Goal: Task Accomplishment & Management: Use online tool/utility

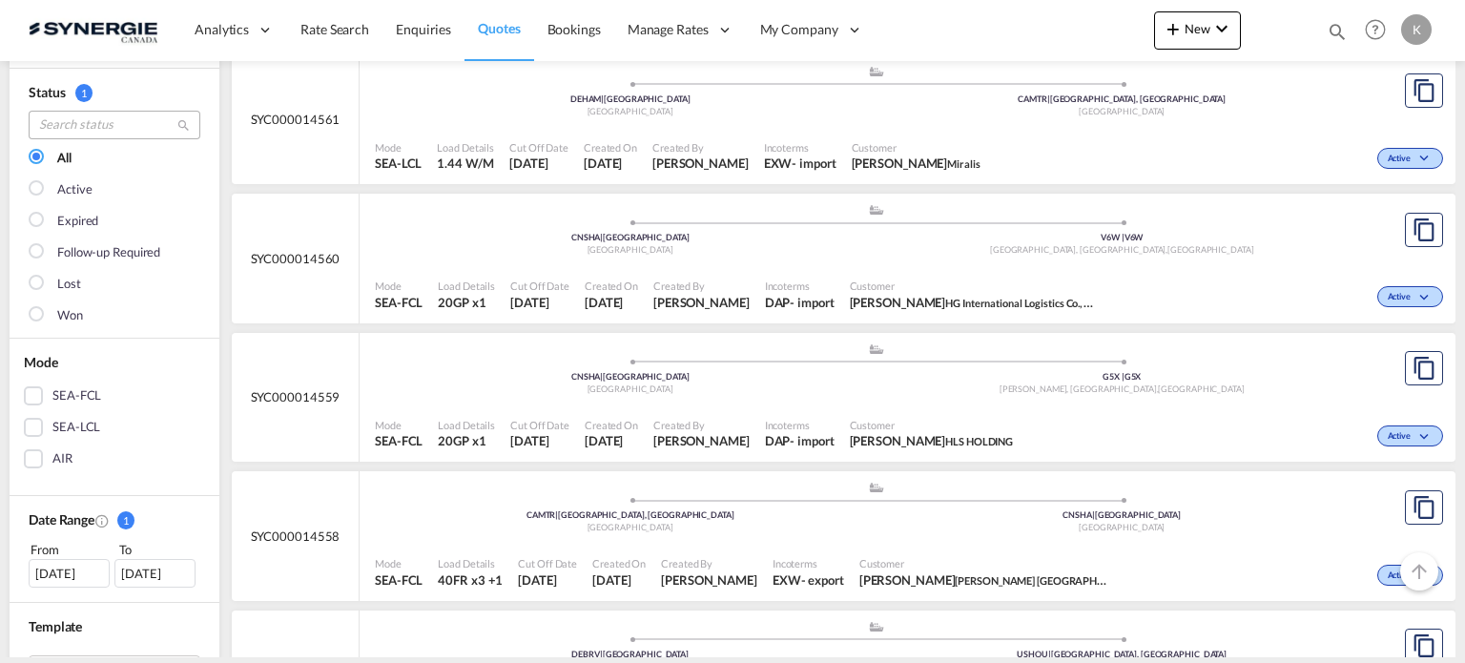
scroll to position [95, 0]
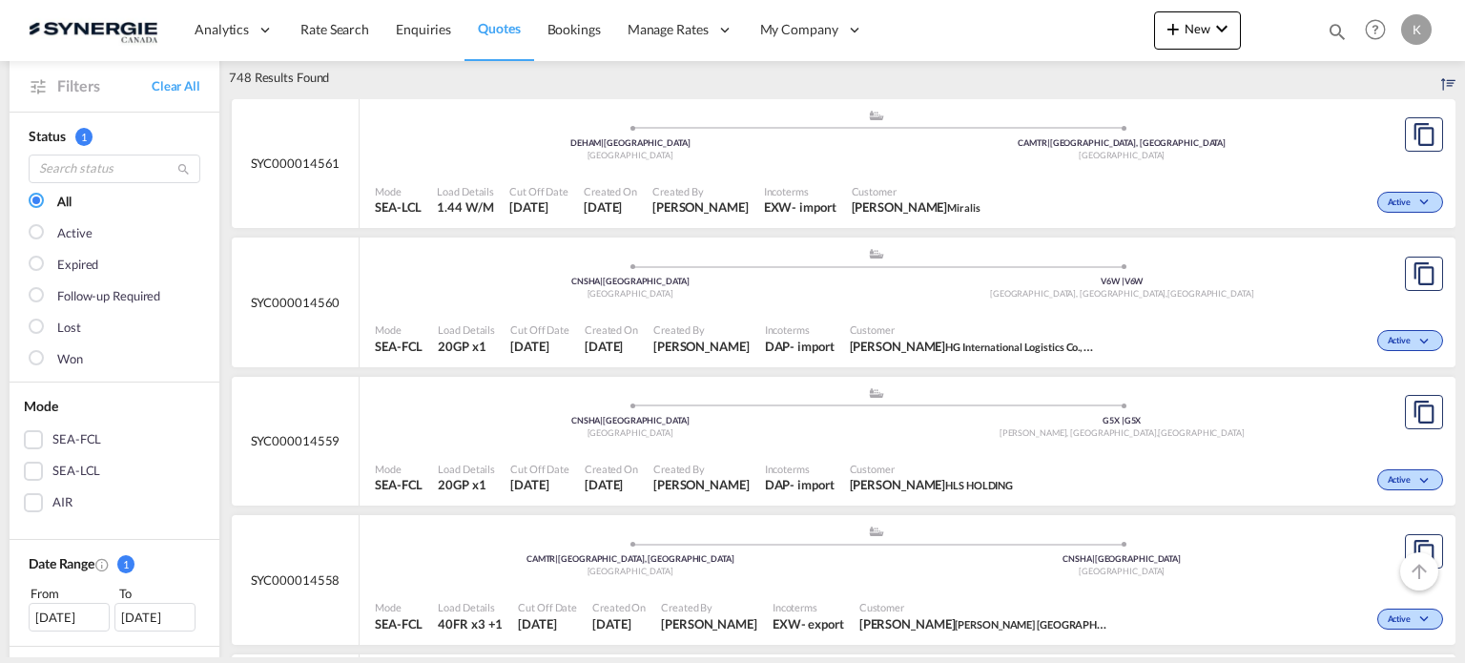
click at [39, 234] on div at bounding box center [38, 233] width 19 height 19
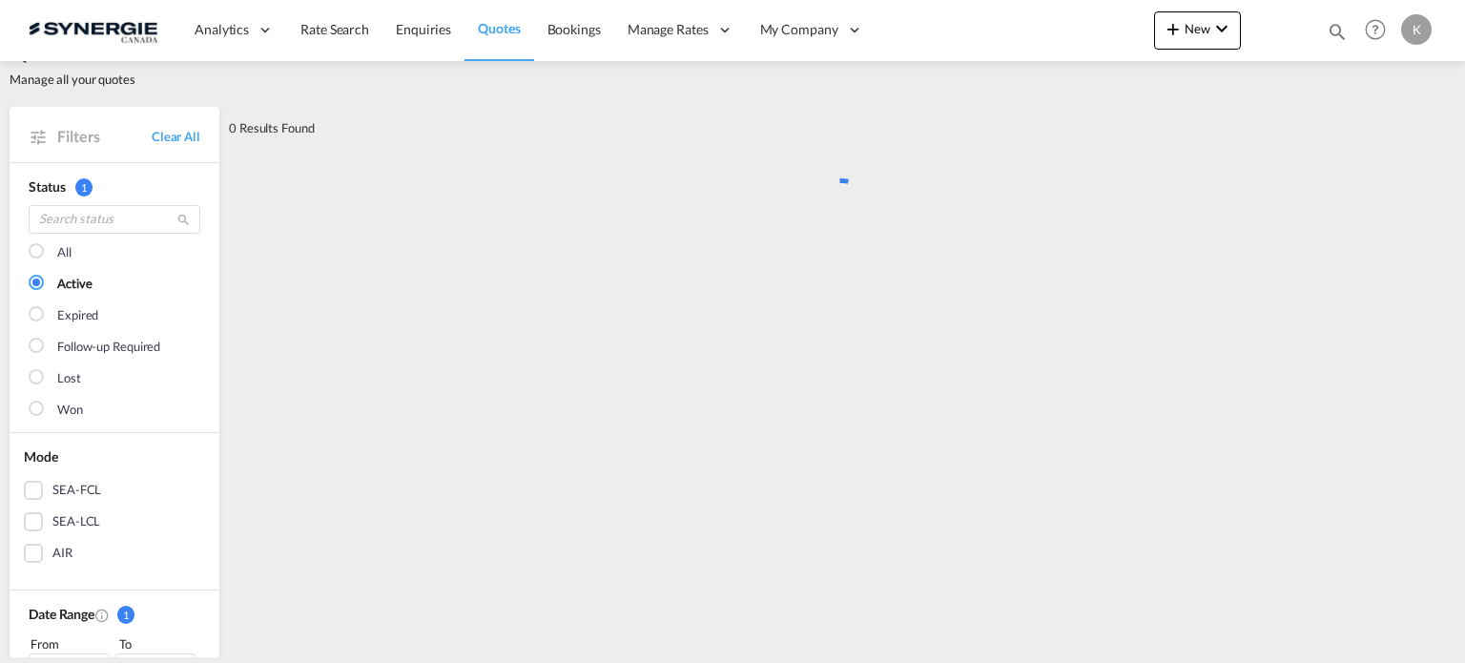
scroll to position [0, 0]
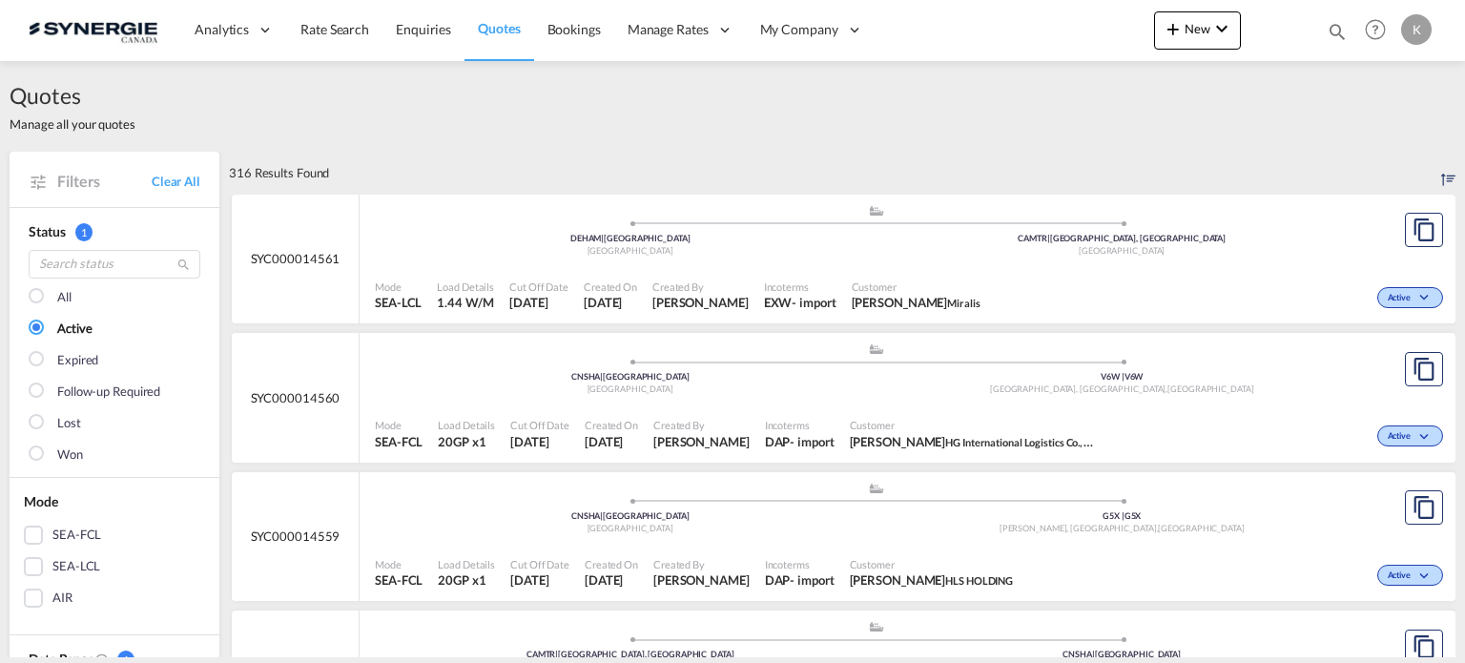
click at [32, 564] on div "SEA-LCL" at bounding box center [33, 566] width 19 height 19
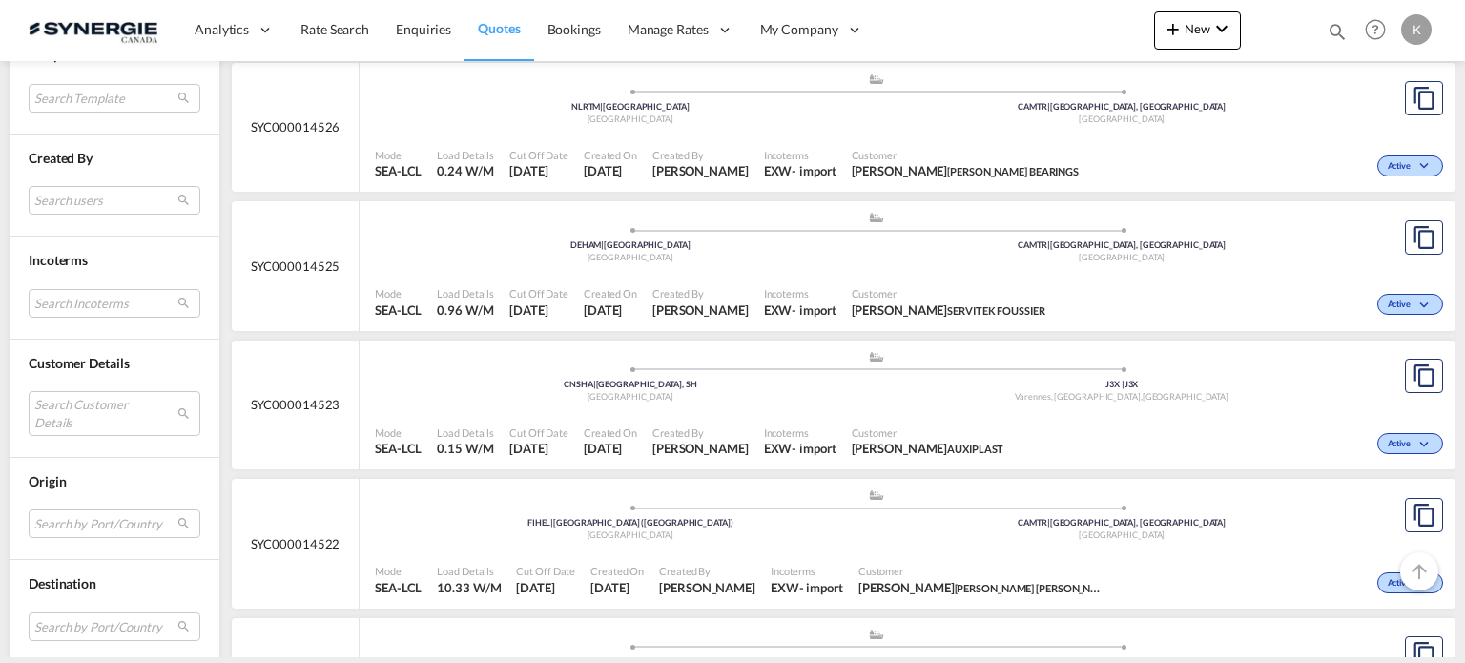
scroll to position [1240, 0]
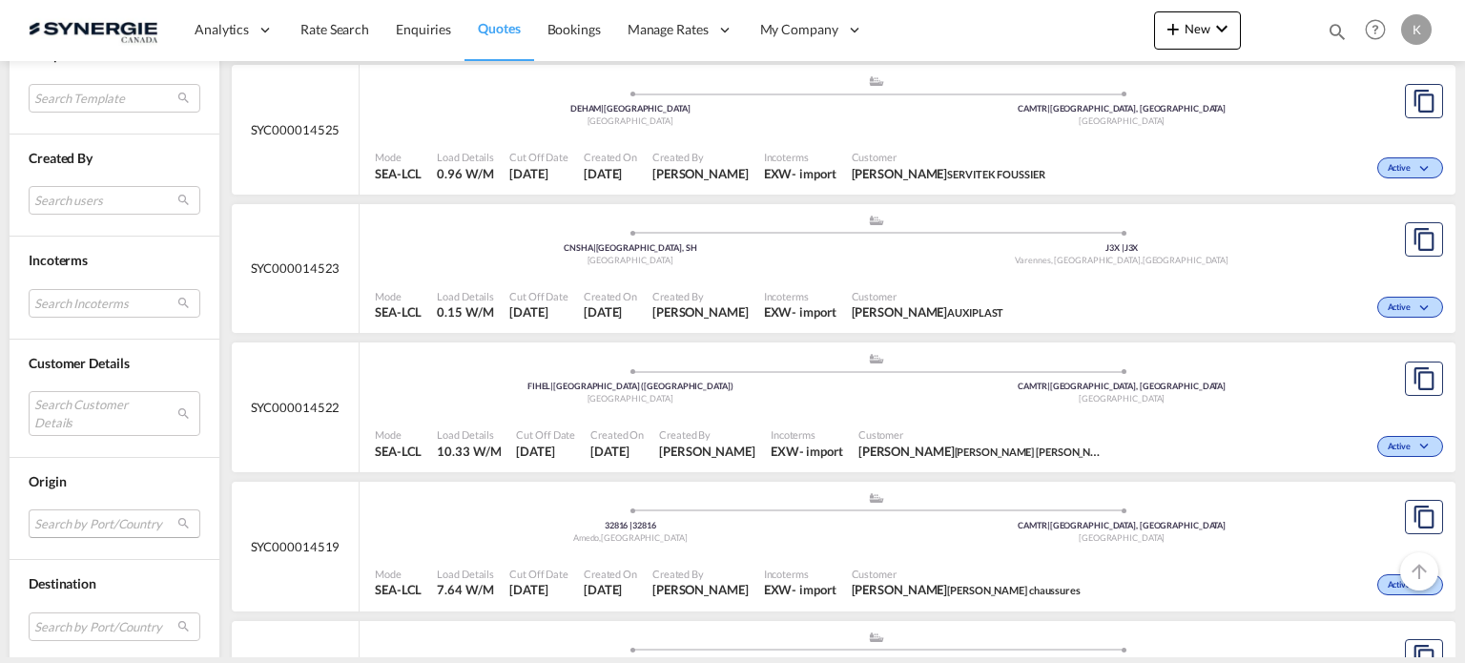
click at [54, 518] on md-select "Search by Port/Country JPNIC nichinan [GEOGRAPHIC_DATA] AEAMF mussafah [GEOGRAP…" at bounding box center [115, 524] width 172 height 29
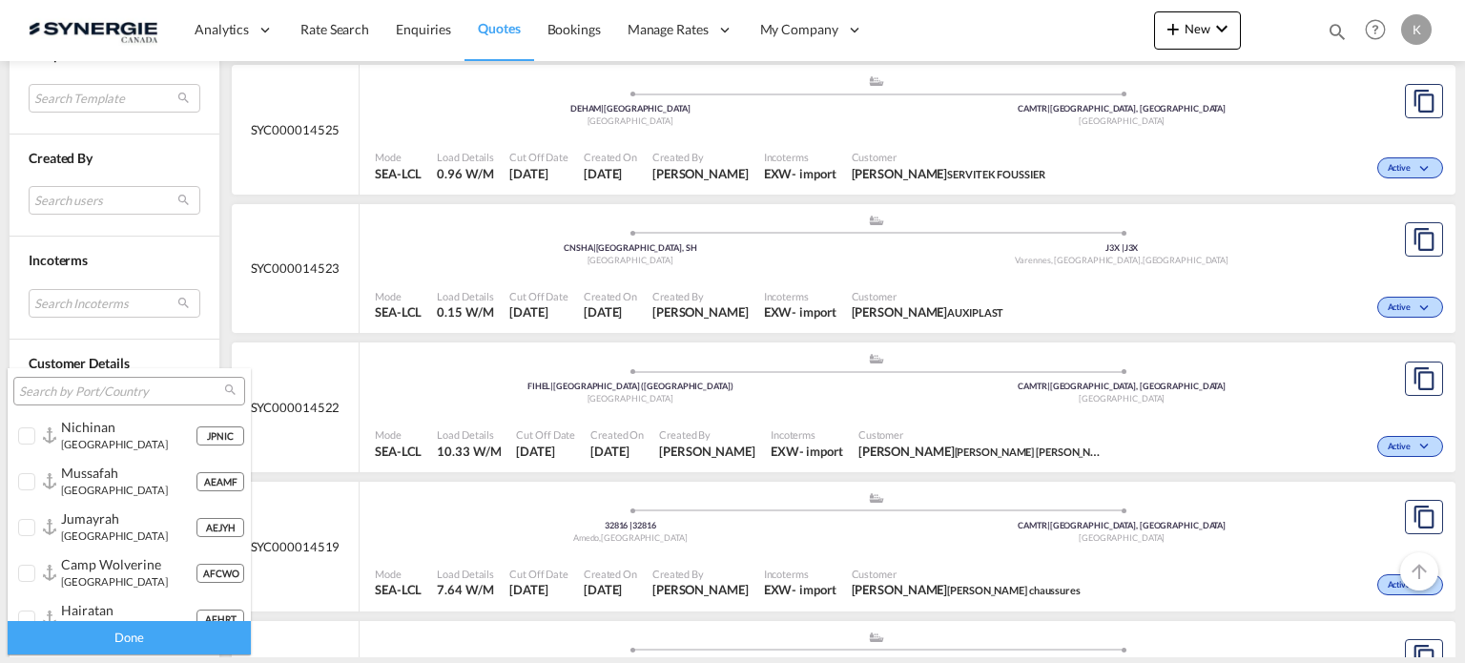
click at [29, 394] on input "search" at bounding box center [121, 391] width 205 height 17
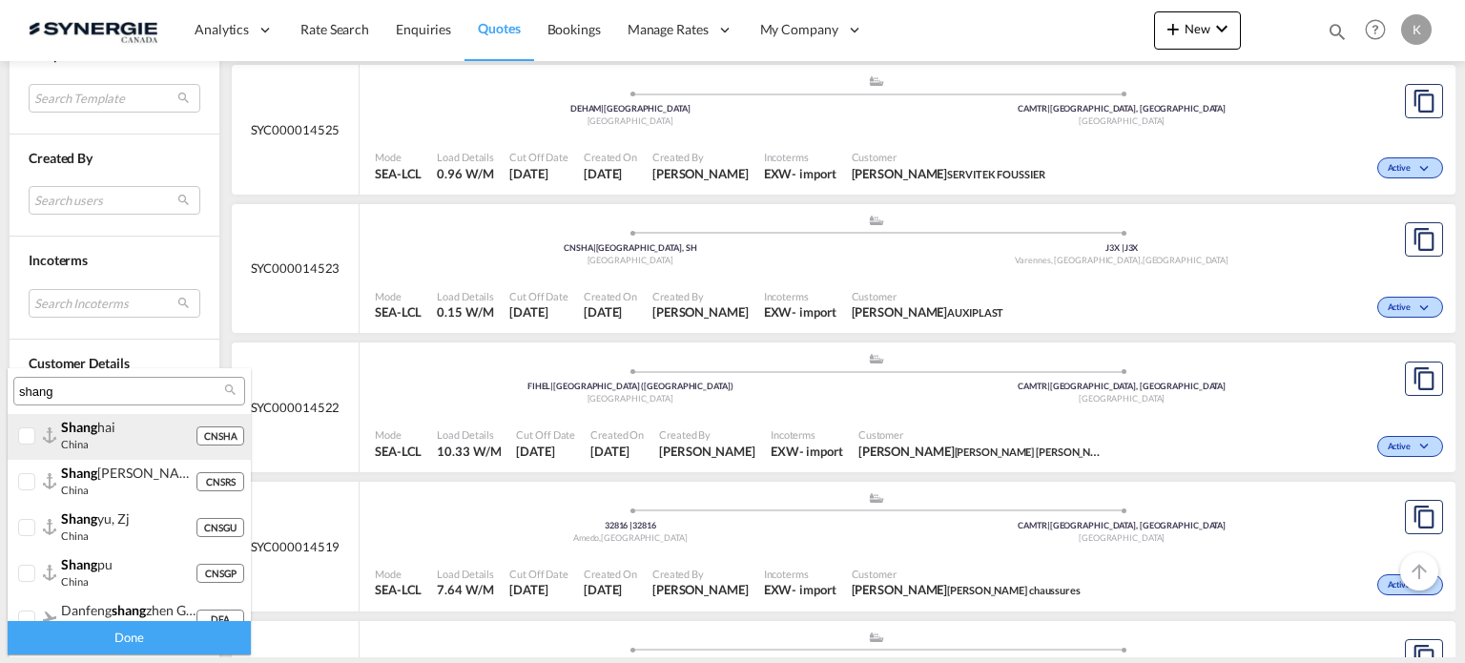
type input "shang"
click at [29, 433] on div at bounding box center [27, 436] width 19 height 19
click at [49, 632] on div "Done" at bounding box center [129, 637] width 243 height 33
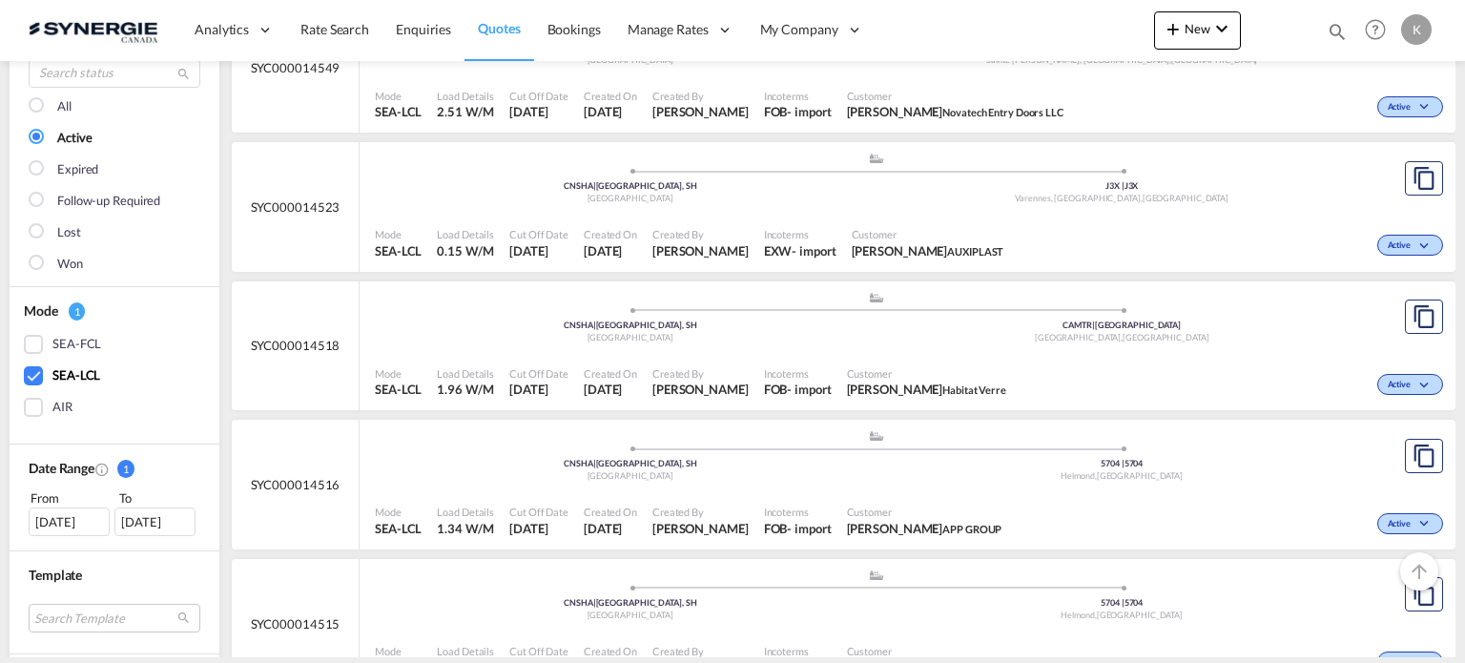
scroll to position [286, 0]
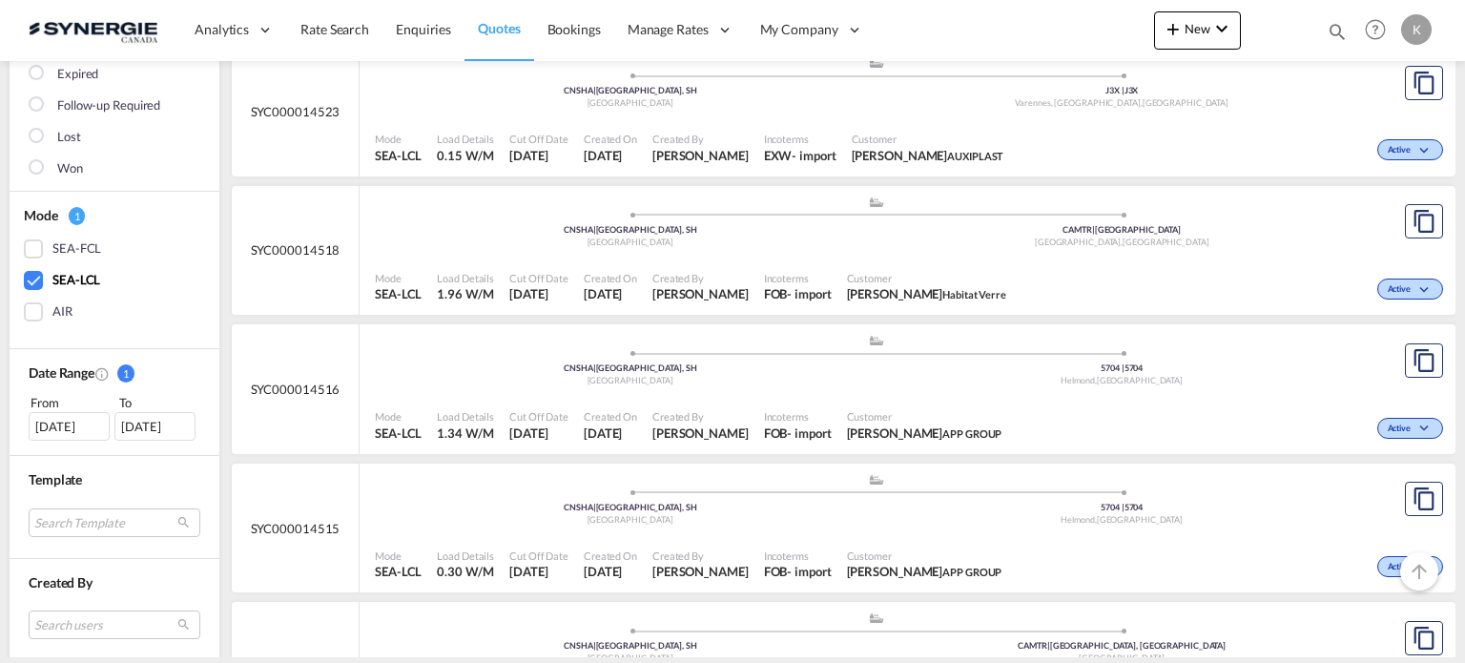
click at [886, 538] on div "Mode SEA-LCL Load Details 0.30 W/M Cut Off Date [DATE] Created On [DATE] Create…" at bounding box center [908, 564] width 1096 height 57
